Goal: Transaction & Acquisition: Purchase product/service

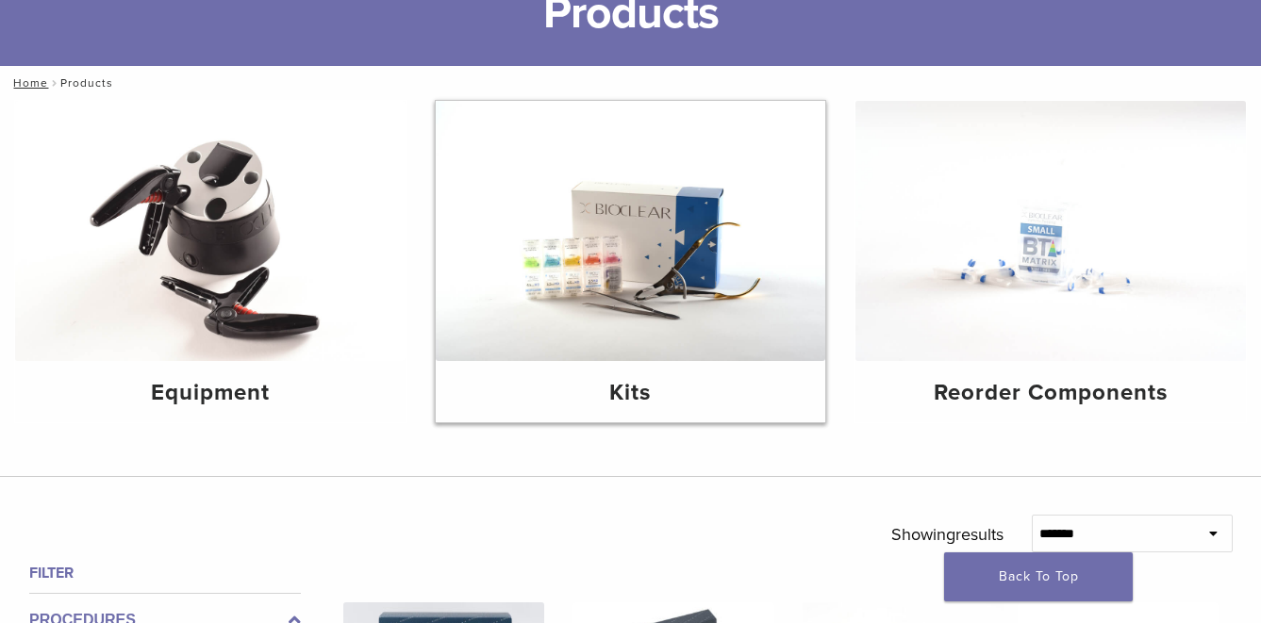
scroll to position [94, 0]
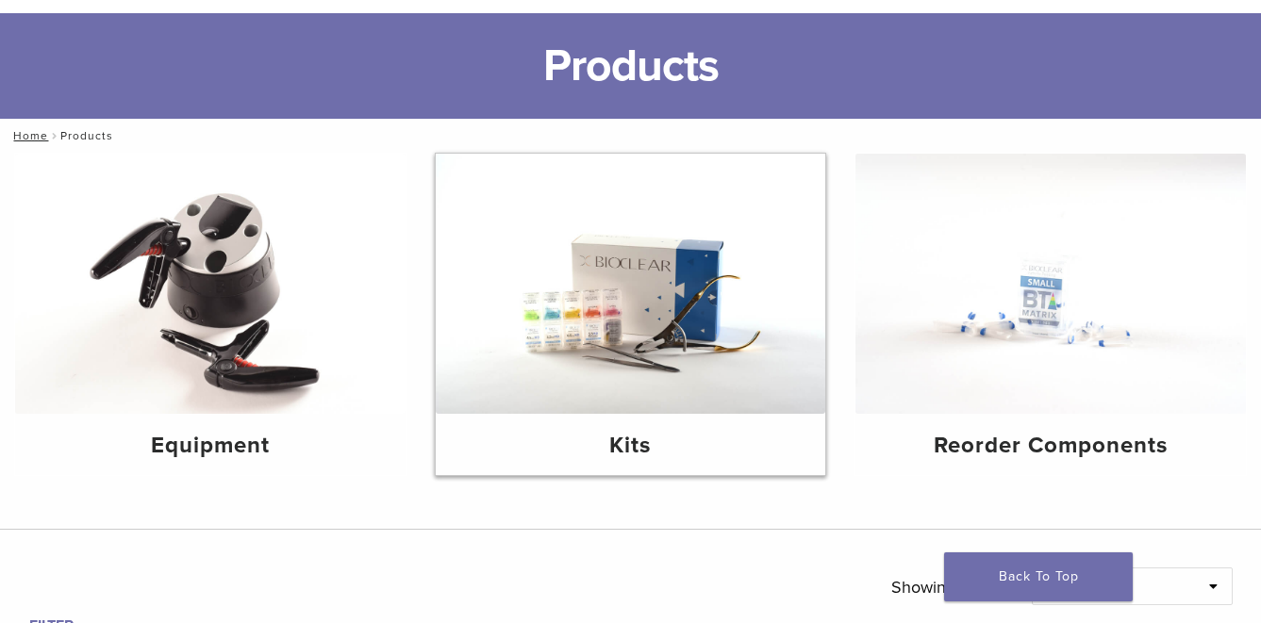
click at [632, 306] on img at bounding box center [631, 284] width 390 height 260
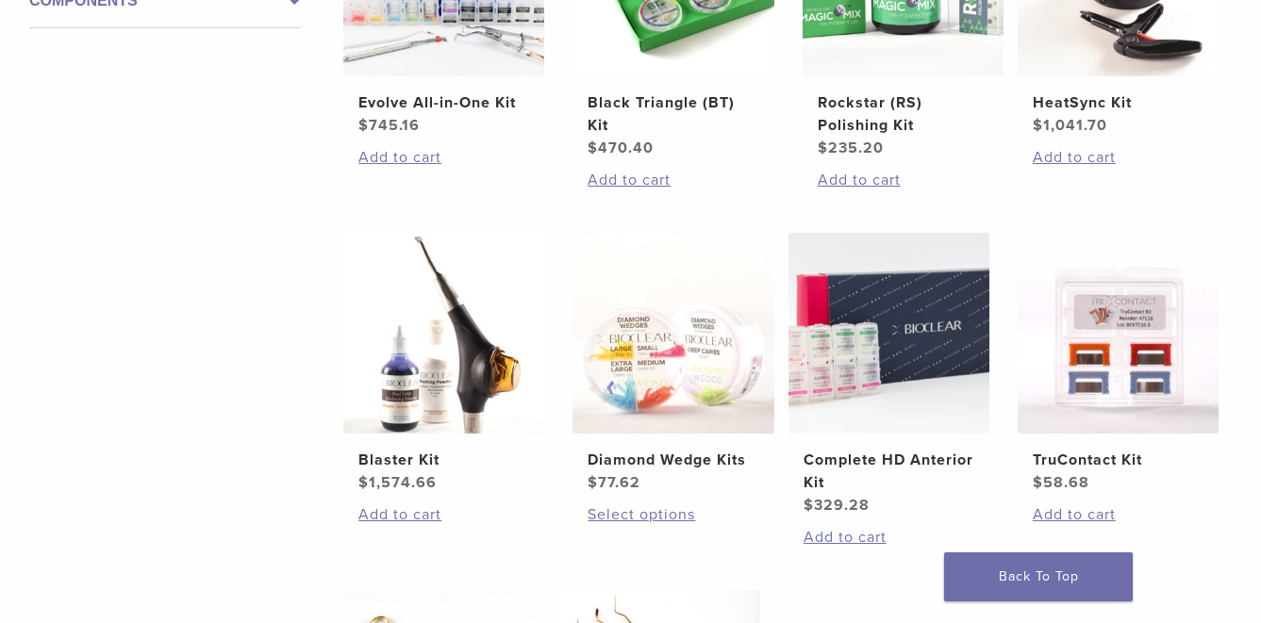
scroll to position [566, 0]
click at [898, 455] on h2 "Complete HD Anterior Kit" at bounding box center [889, 470] width 171 height 45
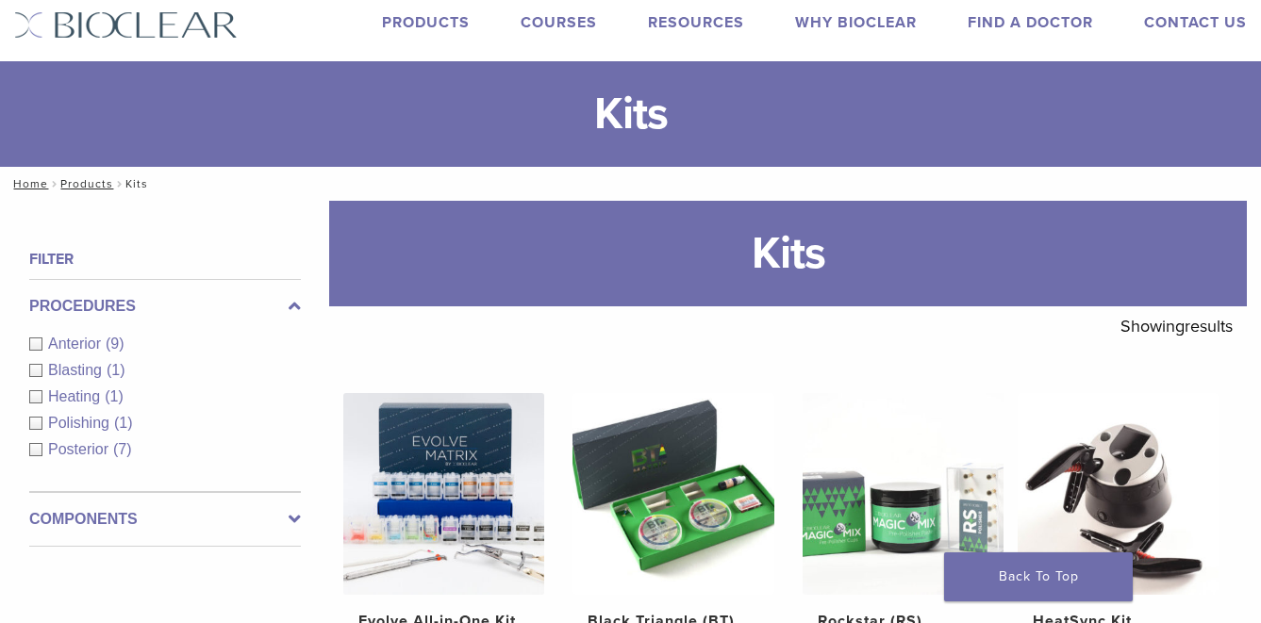
scroll to position [0, 0]
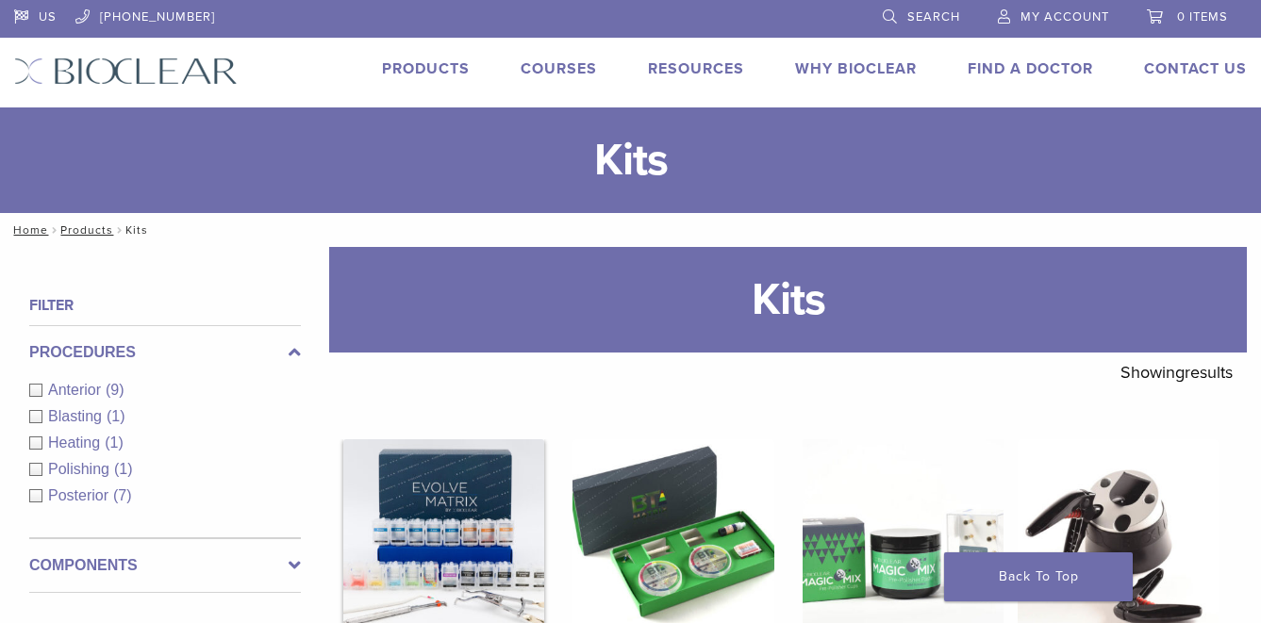
click at [465, 533] on img at bounding box center [443, 539] width 201 height 201
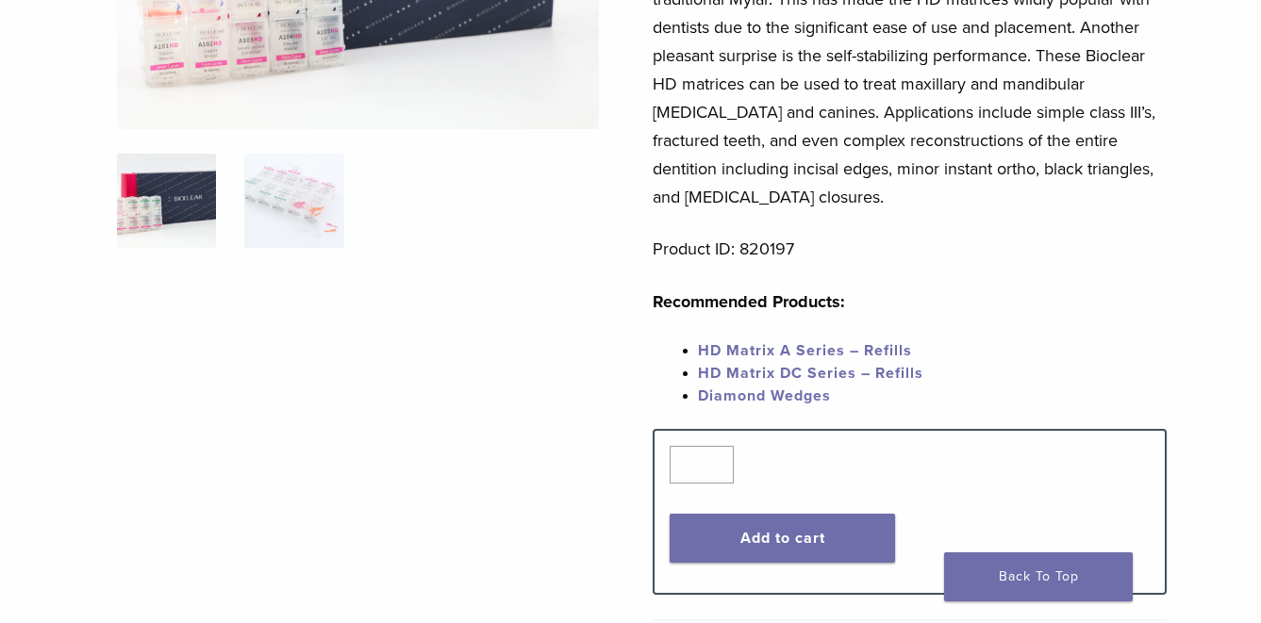
scroll to position [472, 0]
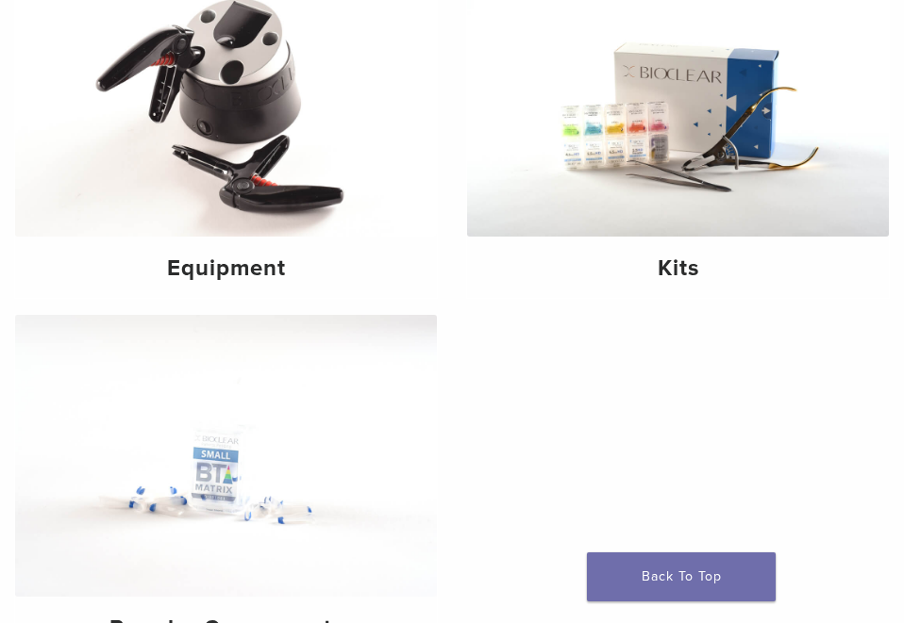
scroll to position [94, 0]
